Goal: Information Seeking & Learning: Learn about a topic

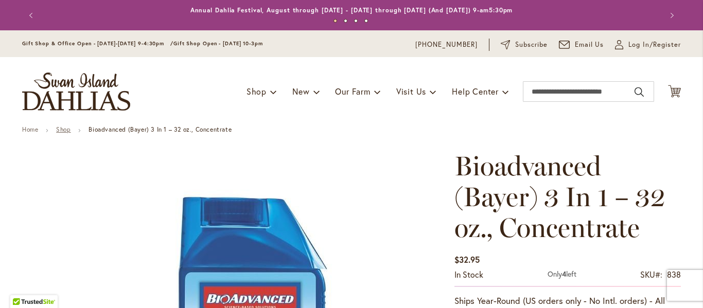
click at [58, 128] on link "Shop" at bounding box center [63, 130] width 14 height 8
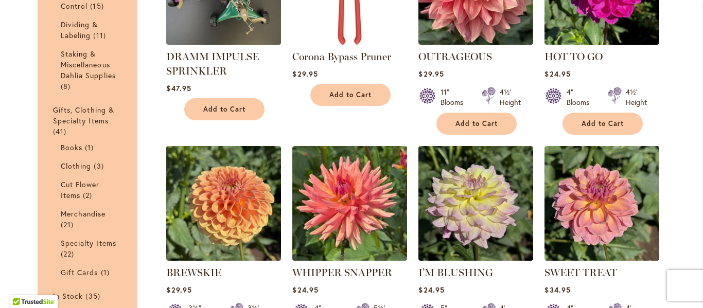
scroll to position [368, 0]
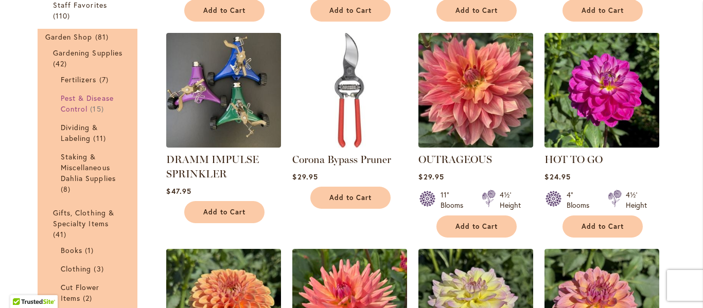
click at [88, 98] on span "Pest & Disease Control" at bounding box center [87, 103] width 53 height 21
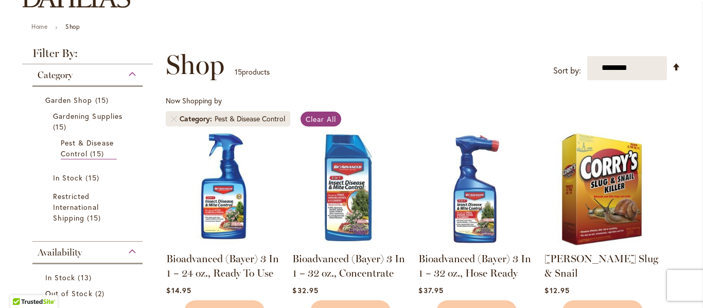
scroll to position [206, 0]
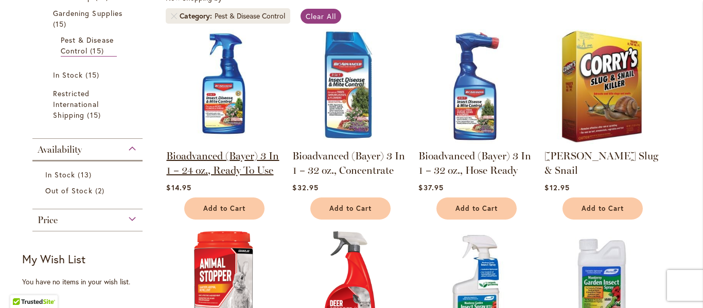
click at [179, 165] on link "Bioadvanced (Bayer) 3 In 1 – 24 oz., Ready To Use" at bounding box center [222, 163] width 113 height 27
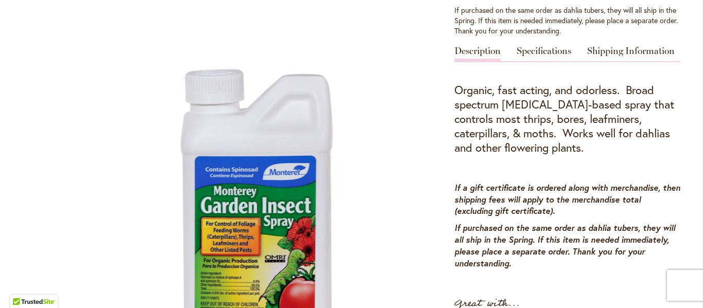
scroll to position [360, 0]
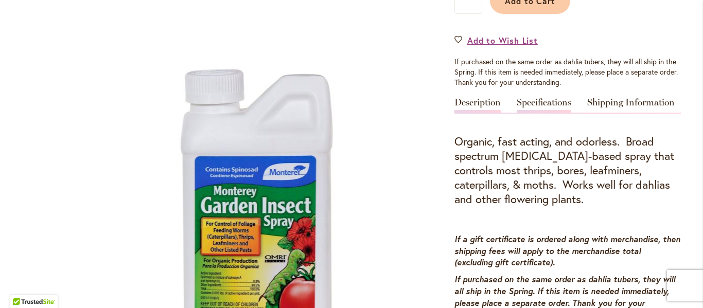
click at [536, 100] on link "Specifications" at bounding box center [544, 105] width 55 height 15
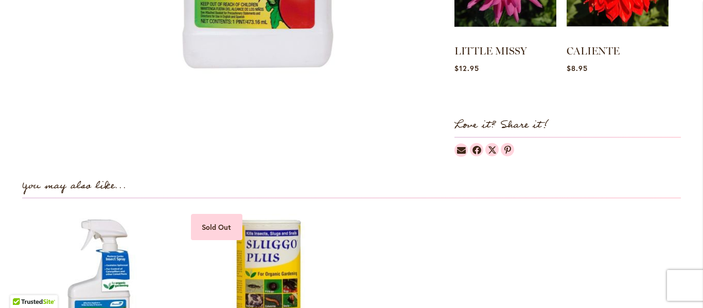
scroll to position [824, 0]
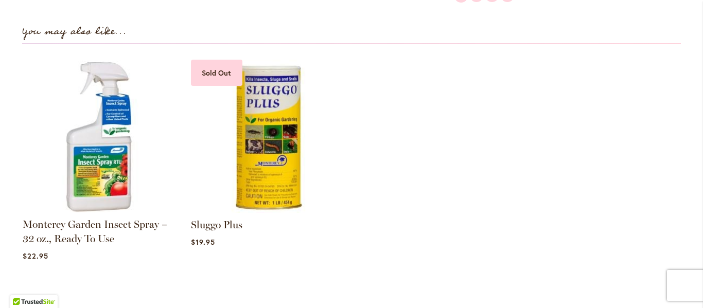
click at [79, 169] on img at bounding box center [99, 137] width 160 height 160
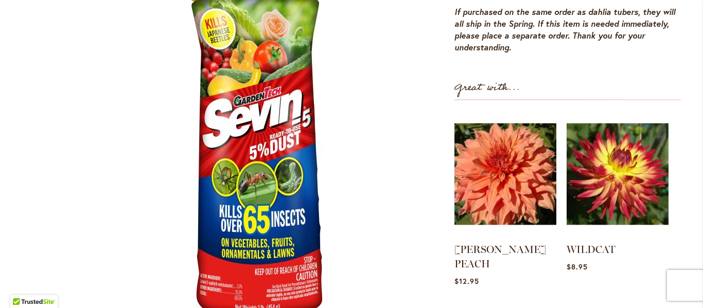
scroll to position [618, 0]
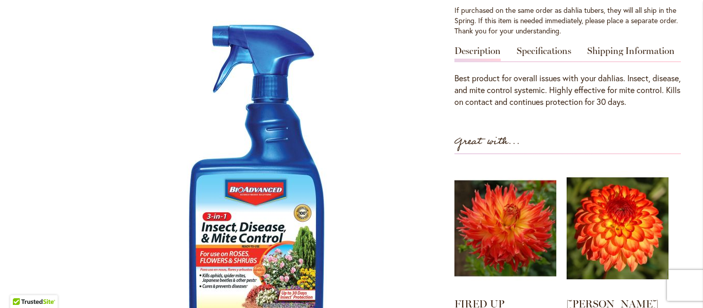
scroll to position [463, 0]
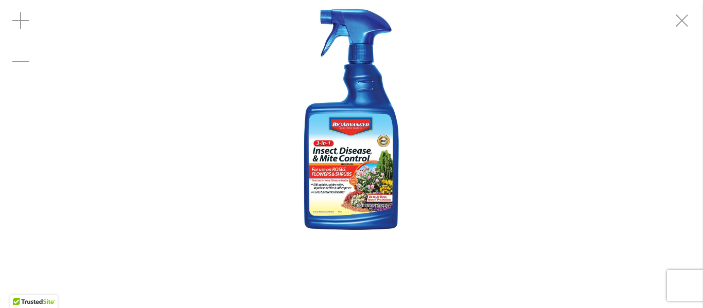
click at [320, 179] on img "Bioadvanced (Bayer) 3 In 1 – 24 oz., Ready To Use" at bounding box center [352, 126] width 144 height 252
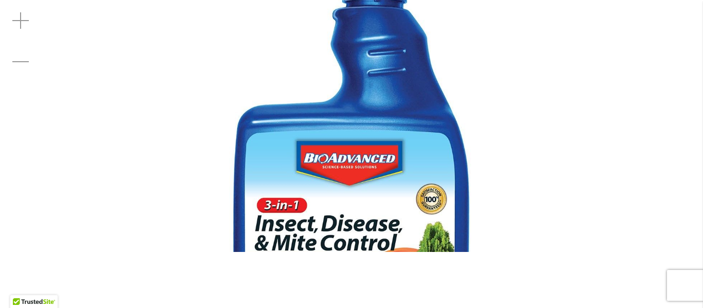
drag, startPoint x: 390, startPoint y: 207, endPoint x: 386, endPoint y: 289, distance: 82.0
click at [386, 289] on div at bounding box center [351, 154] width 703 height 308
drag, startPoint x: 677, startPoint y: 11, endPoint x: 683, endPoint y: 12, distance: 6.3
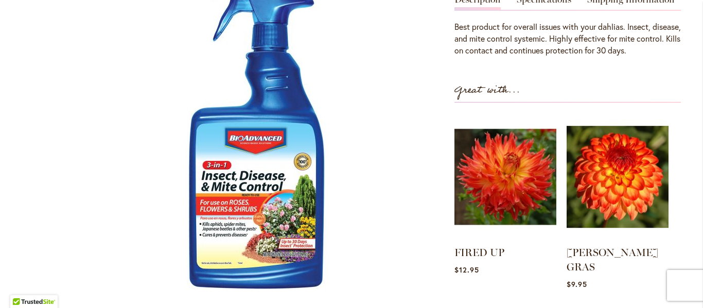
scroll to position [360, 0]
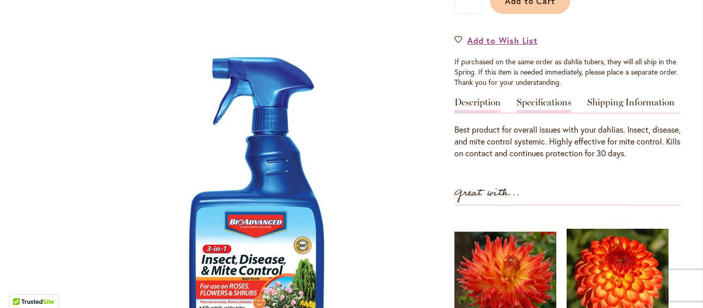
click at [545, 105] on link "Specifications" at bounding box center [544, 105] width 55 height 15
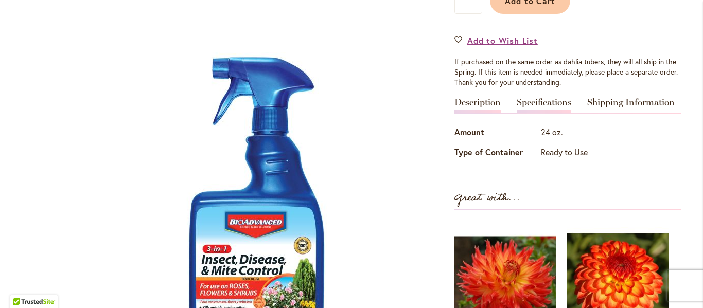
click at [481, 101] on link "Description" at bounding box center [478, 105] width 46 height 15
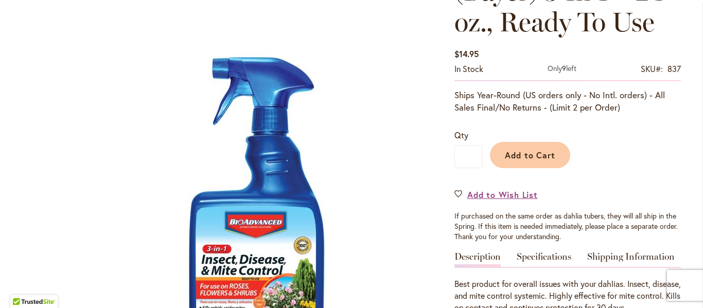
scroll to position [0, 0]
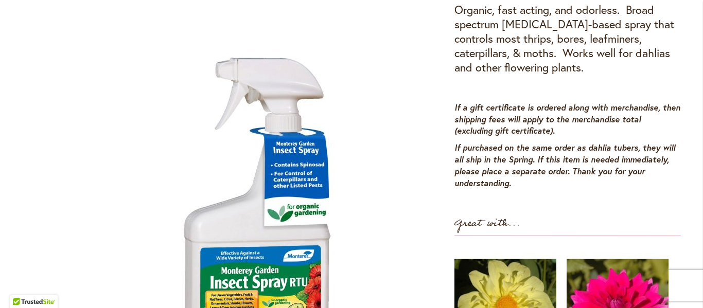
scroll to position [595, 0]
